Goal: Register for event/course

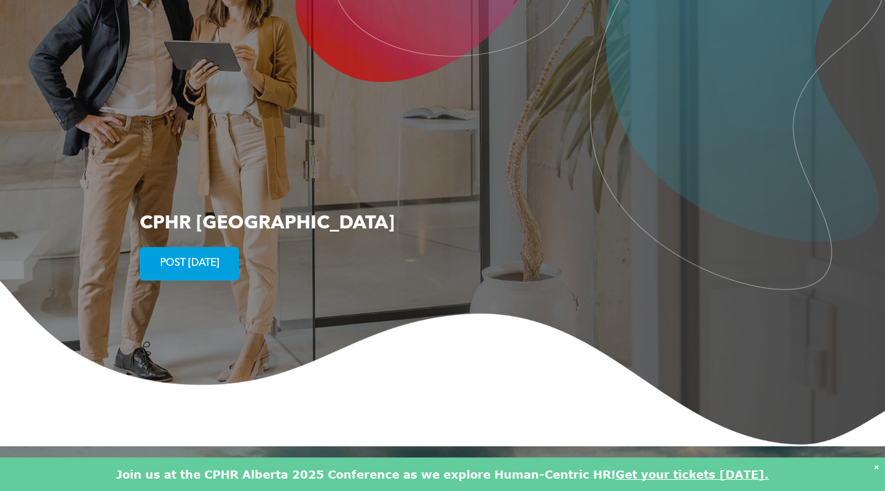
scroll to position [2264, 0]
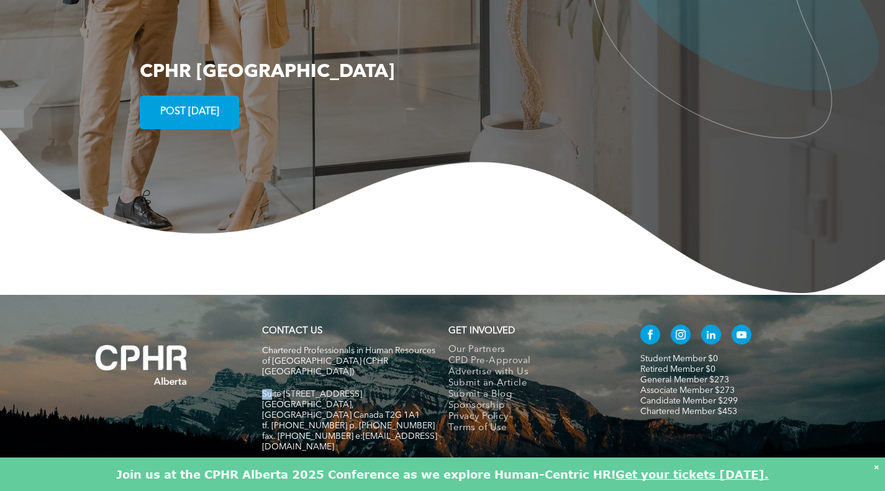
drag, startPoint x: 262, startPoint y: 340, endPoint x: 269, endPoint y: 347, distance: 9.7
click at [270, 347] on div "CONTACT US Chartered Professionals in Human Resources of Alberta (CPHR Alberta)…" at bounding box center [350, 395] width 186 height 150
click at [257, 342] on div "CONTACT US Chartered Professionals in Human Resources of Alberta (CPHR Alberta)…" at bounding box center [350, 395] width 186 height 150
drag, startPoint x: 262, startPoint y: 342, endPoint x: 396, endPoint y: 355, distance: 134.8
click at [396, 355] on div "Chartered Professionals in Human Resources of Alberta (CPHR Alberta) Suite 320,…" at bounding box center [349, 405] width 175 height 121
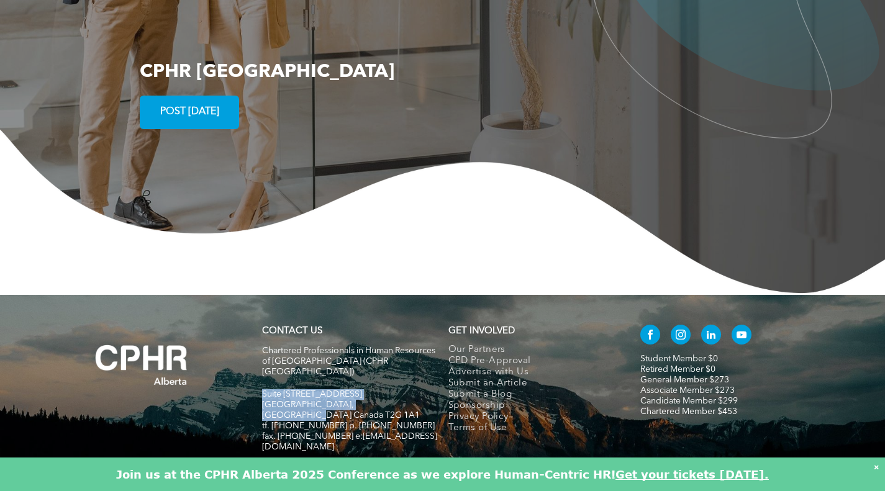
copy div "Suite 320, 105 - 12 Ave SE Calgary, Alberta Canada T2G 1A1"
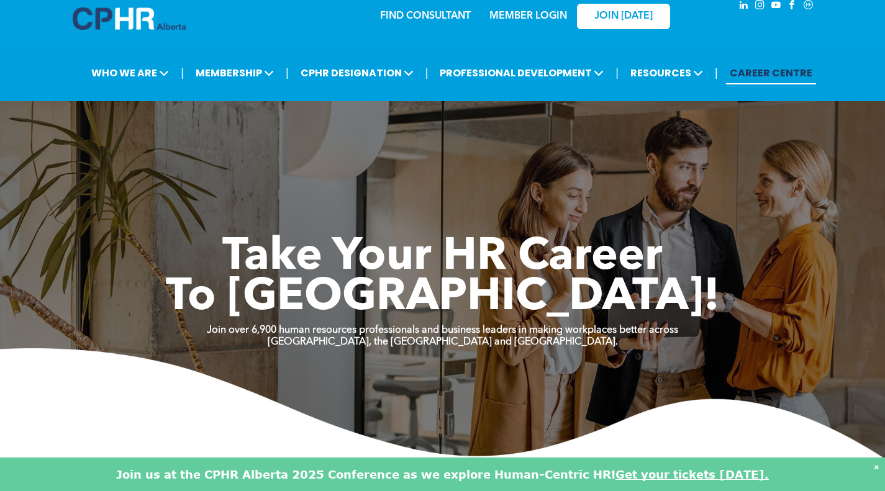
scroll to position [0, 0]
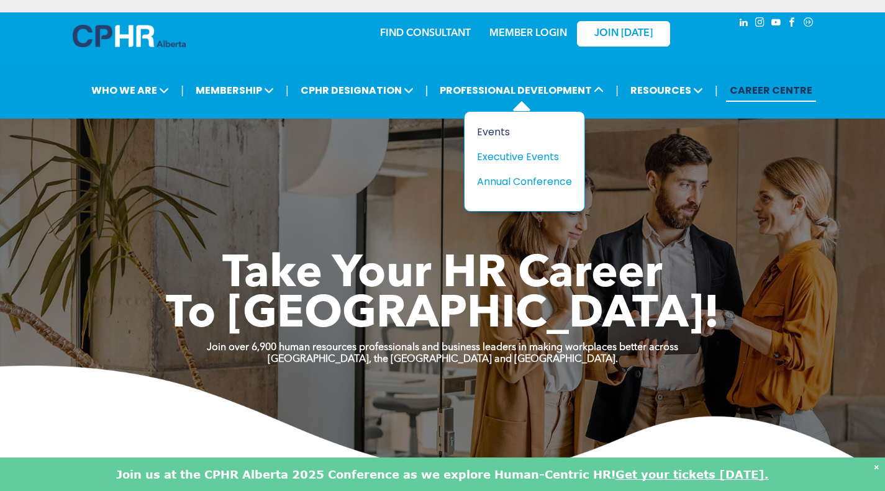
click at [495, 131] on div "Events" at bounding box center [520, 132] width 86 height 16
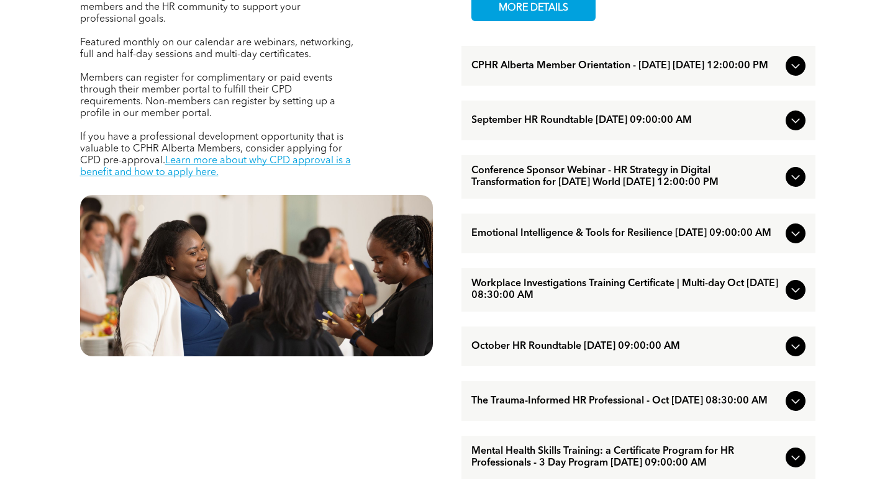
scroll to position [497, 0]
